Goal: Task Accomplishment & Management: Complete application form

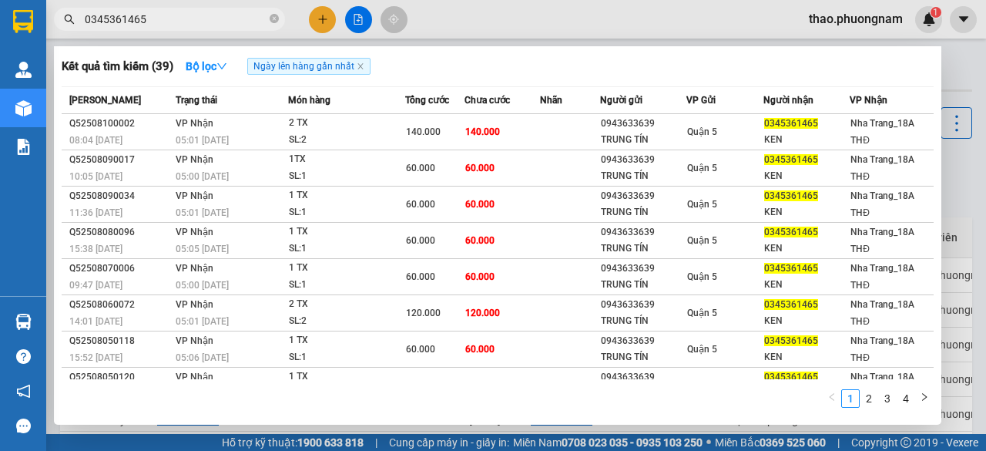
scroll to position [99, 0]
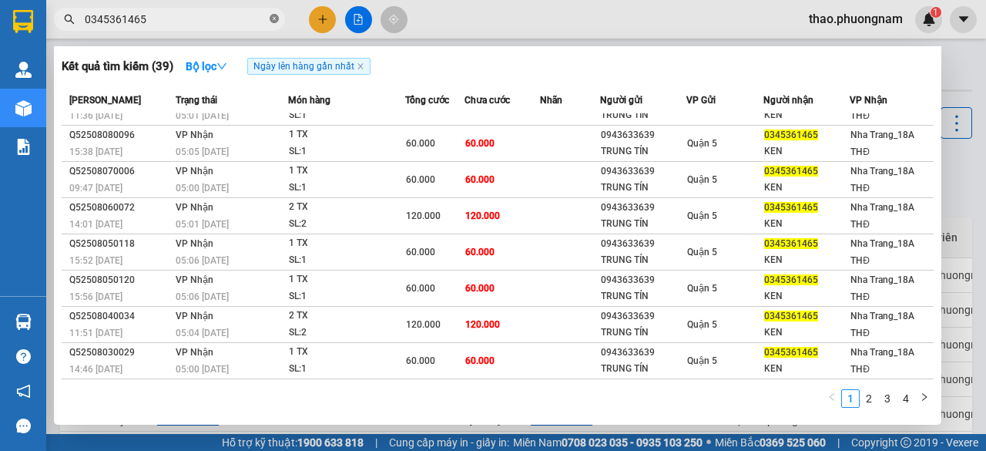
click at [273, 16] on icon "close-circle" at bounding box center [274, 18] width 9 height 9
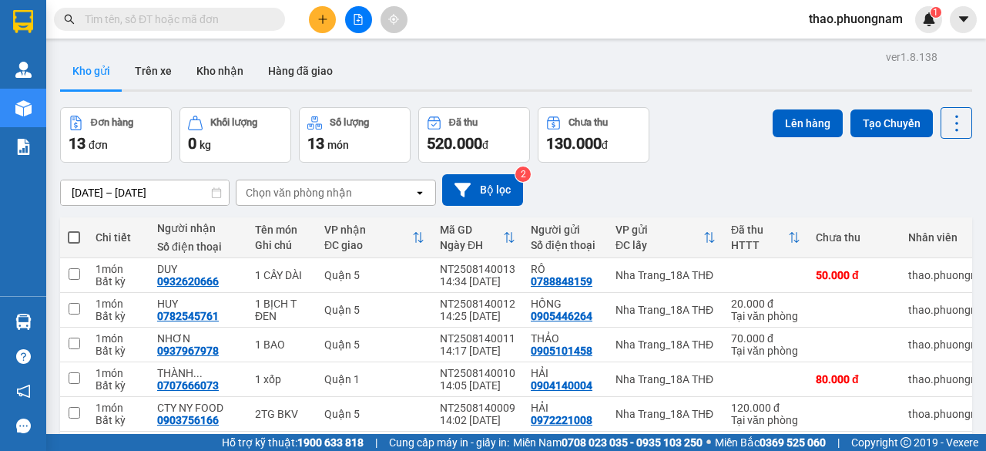
click at [257, 22] on input "text" at bounding box center [176, 19] width 182 height 17
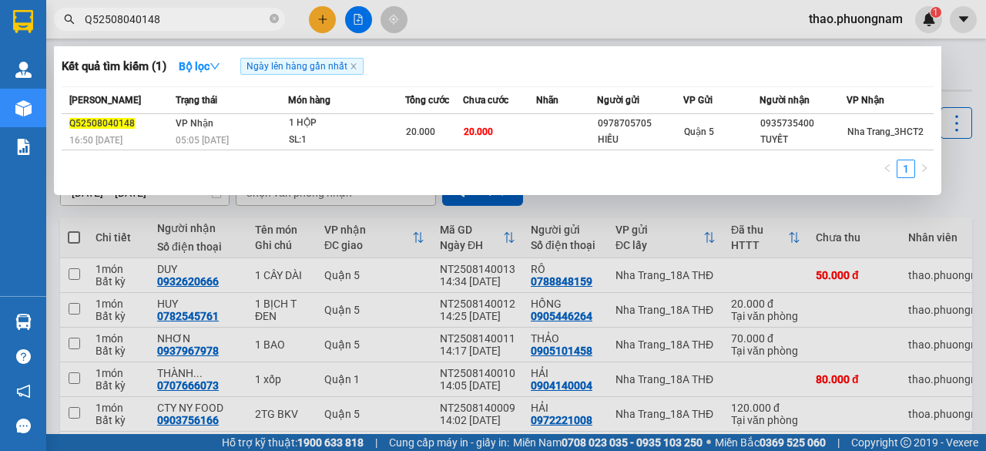
type input "Q52508040148"
click at [760, 208] on div at bounding box center [493, 225] width 986 height 451
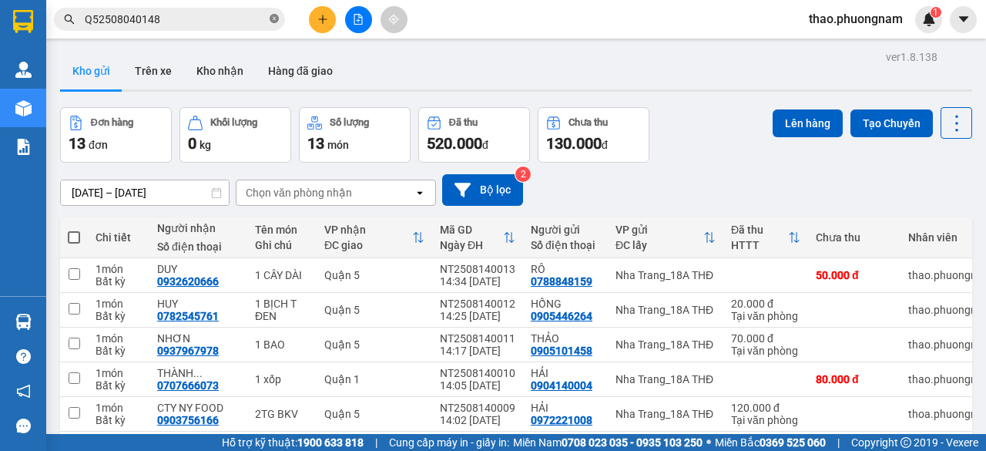
click at [270, 21] on icon "close-circle" at bounding box center [274, 18] width 9 height 9
click at [254, 22] on input "text" at bounding box center [176, 19] width 182 height 17
paste input "Q52508060150"
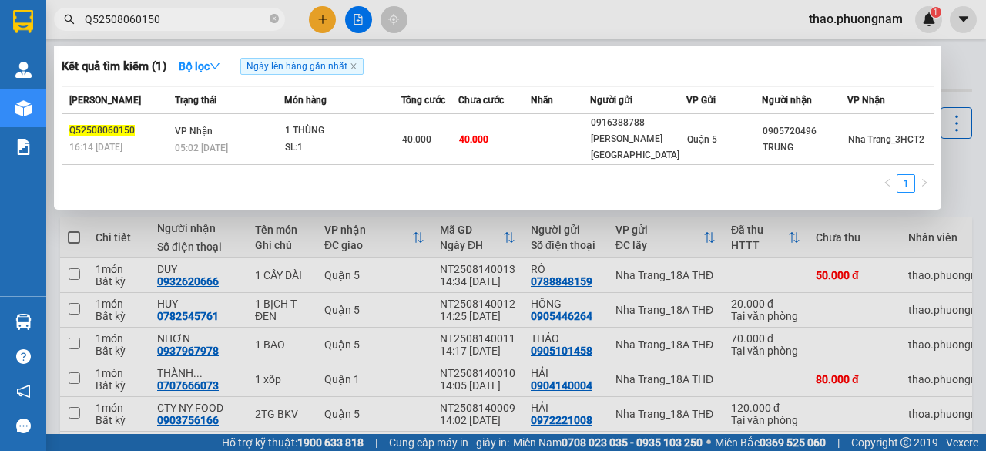
type input "Q52508060150"
click at [273, 19] on icon "close-circle" at bounding box center [274, 18] width 9 height 9
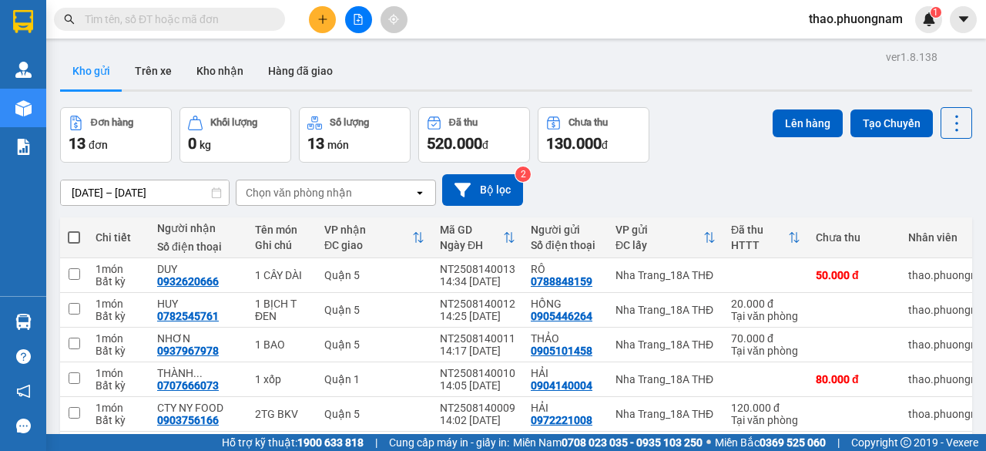
click at [229, 22] on input "text" at bounding box center [176, 19] width 182 height 17
paste input "Q52508060150"
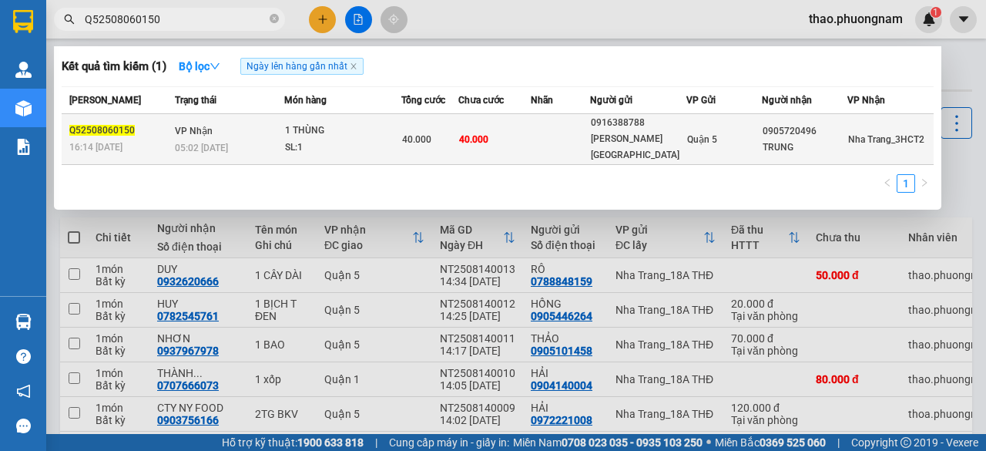
type input "Q52508060150"
click at [342, 130] on div "1 THÙNG" at bounding box center [343, 130] width 116 height 17
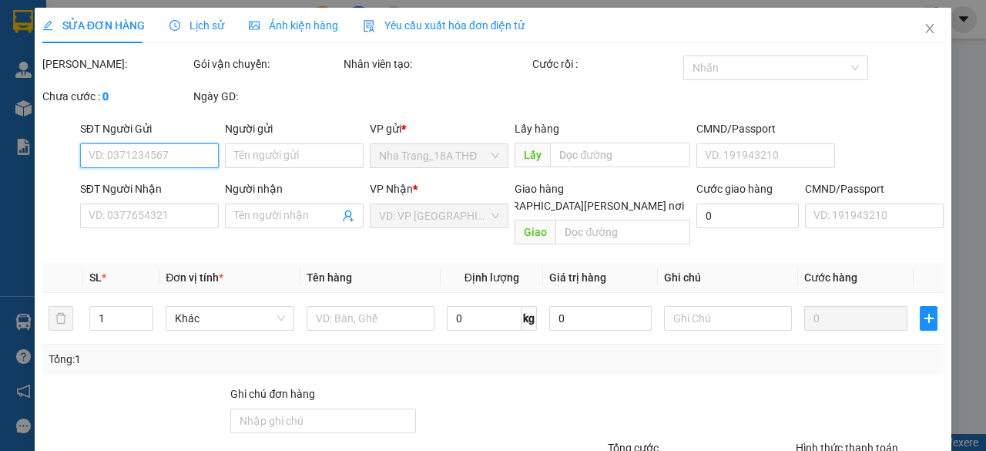
type input "0916388788"
type input "[PERSON_NAME][GEOGRAPHIC_DATA]"
type input "0905720496"
type input "TRUNG"
type input "40.000"
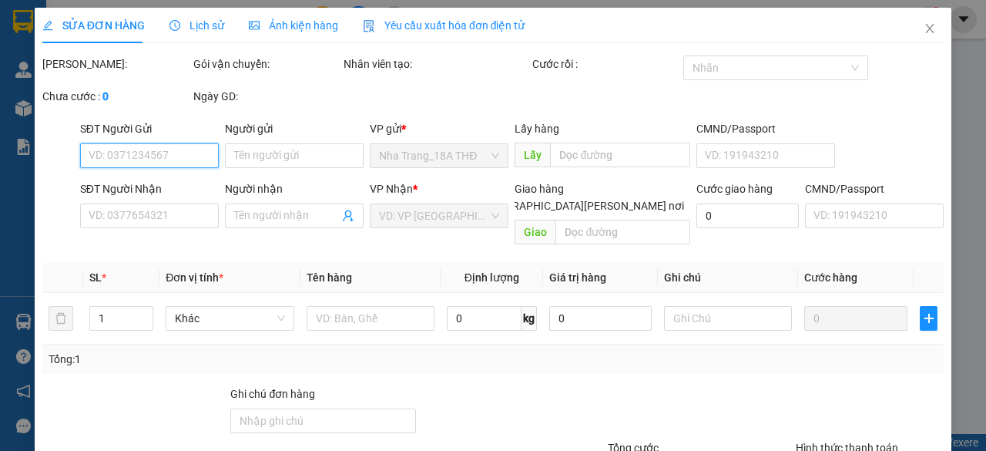
type input "40.000"
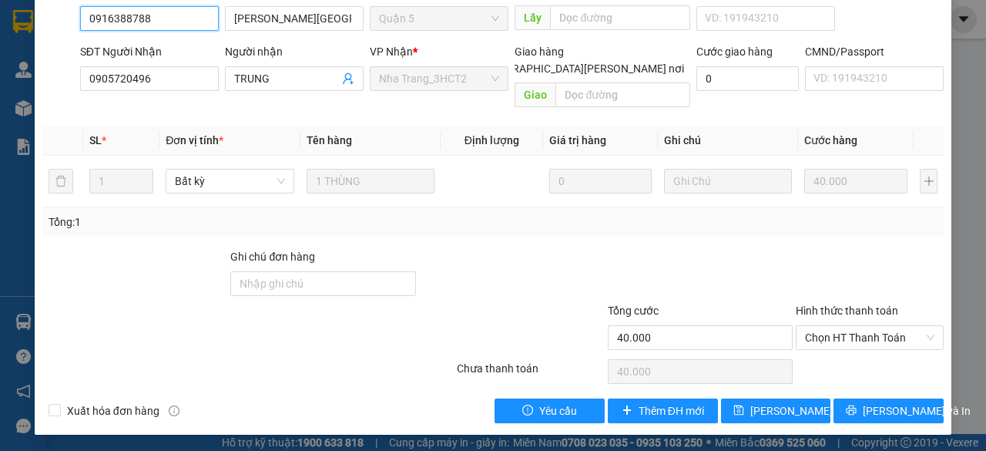
scroll to position [154, 0]
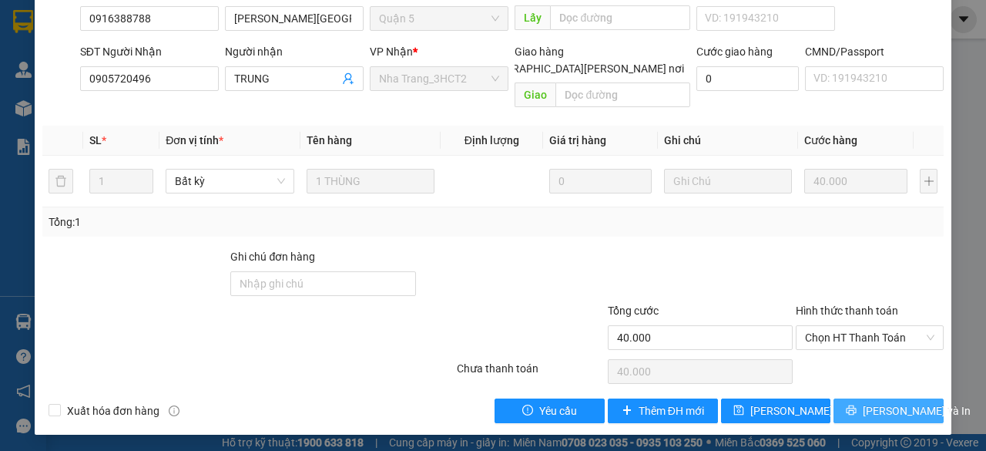
click at [867, 417] on span "[PERSON_NAME] và In" at bounding box center [917, 410] width 108 height 17
